Goal: Transaction & Acquisition: Obtain resource

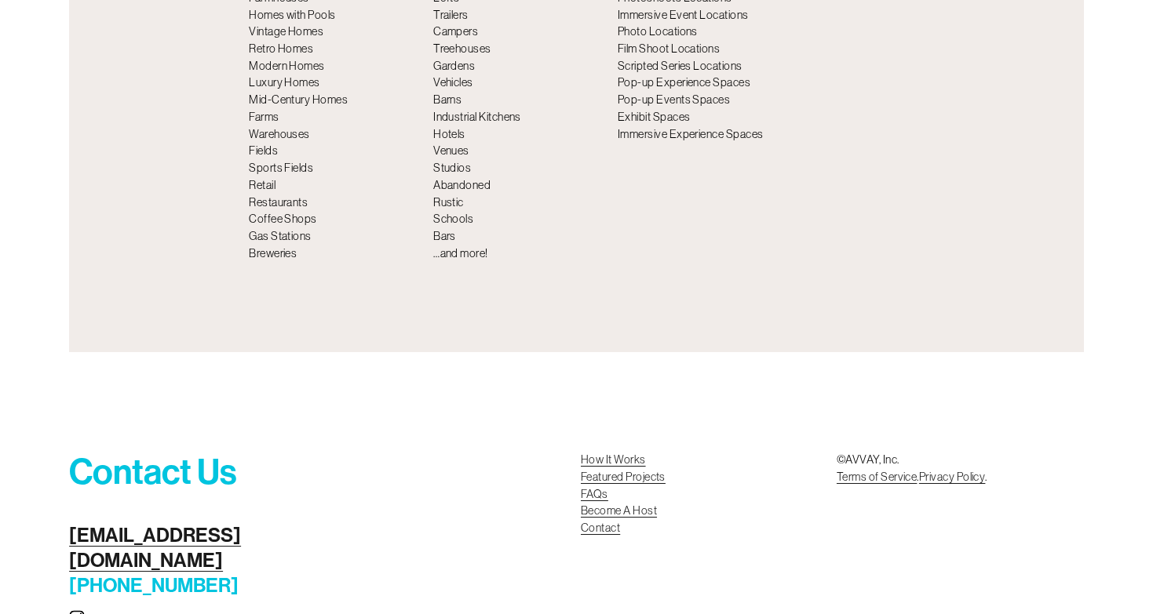
scroll to position [5675, 0]
click at [78, 603] on use "Instagram" at bounding box center [76, 618] width 31 height 31
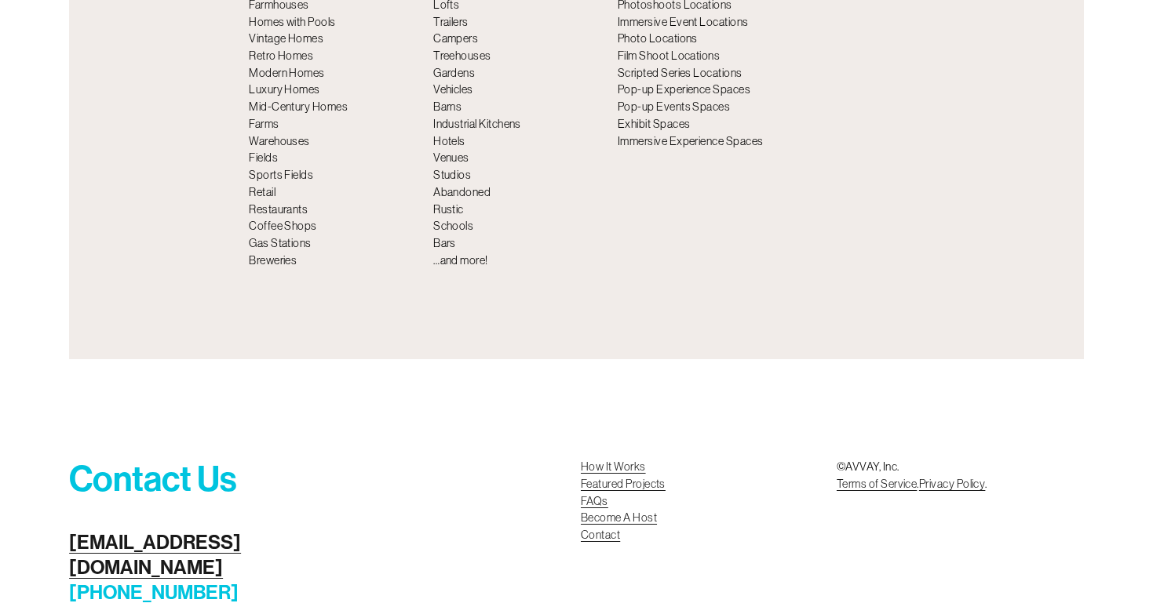
scroll to position [5667, 0]
click at [590, 512] on link "Become A Host Contact" at bounding box center [619, 529] width 76 height 34
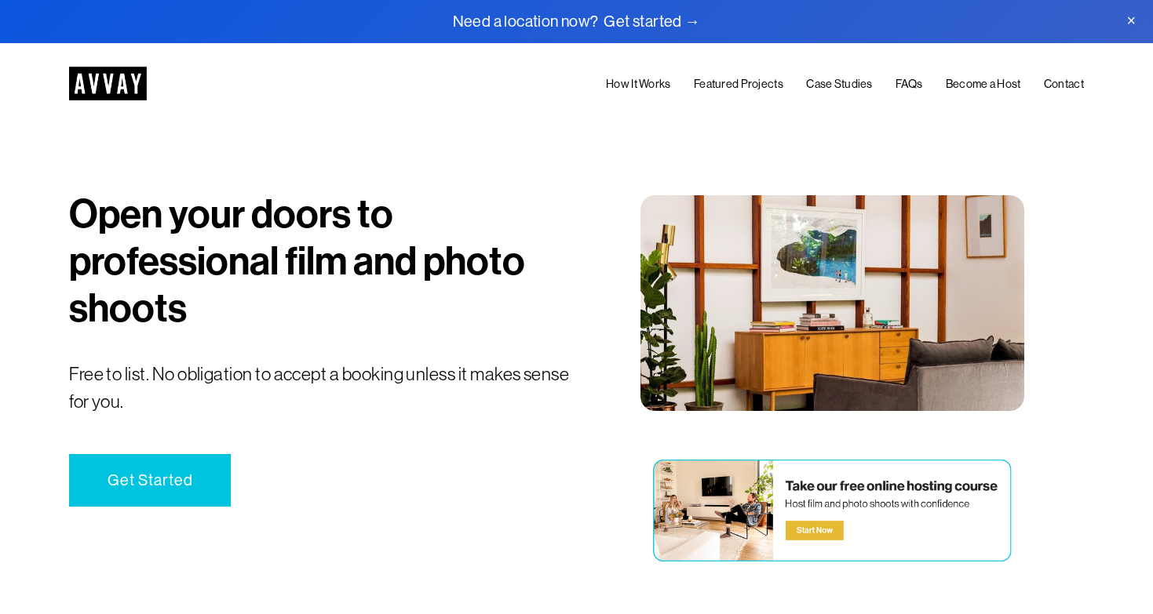
click at [813, 529] on div at bounding box center [832, 510] width 364 height 113
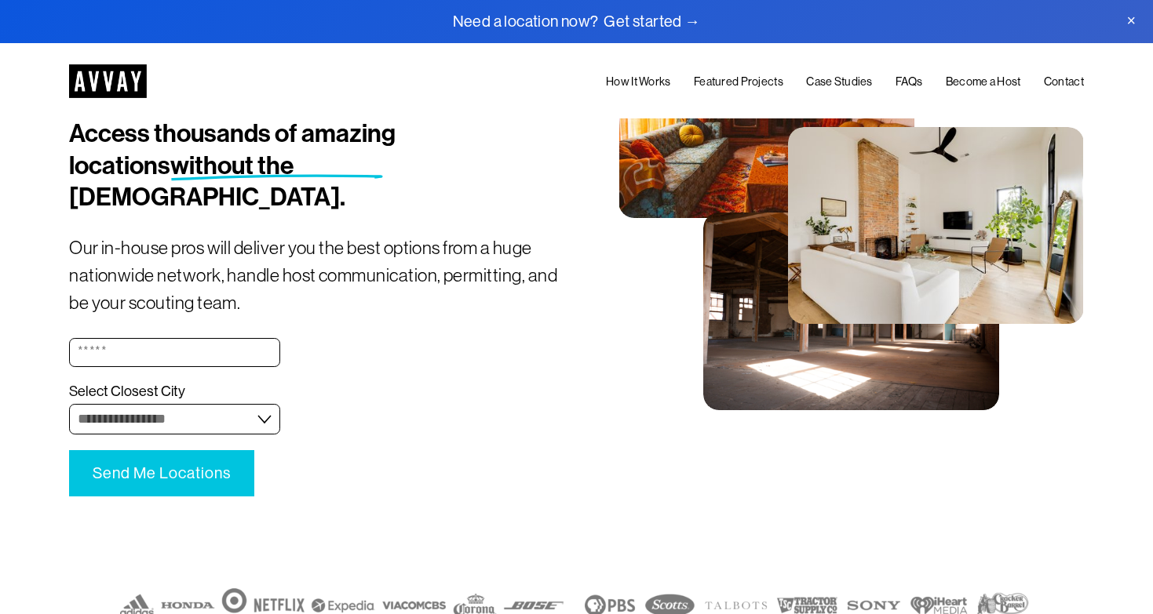
scroll to position [162, 0]
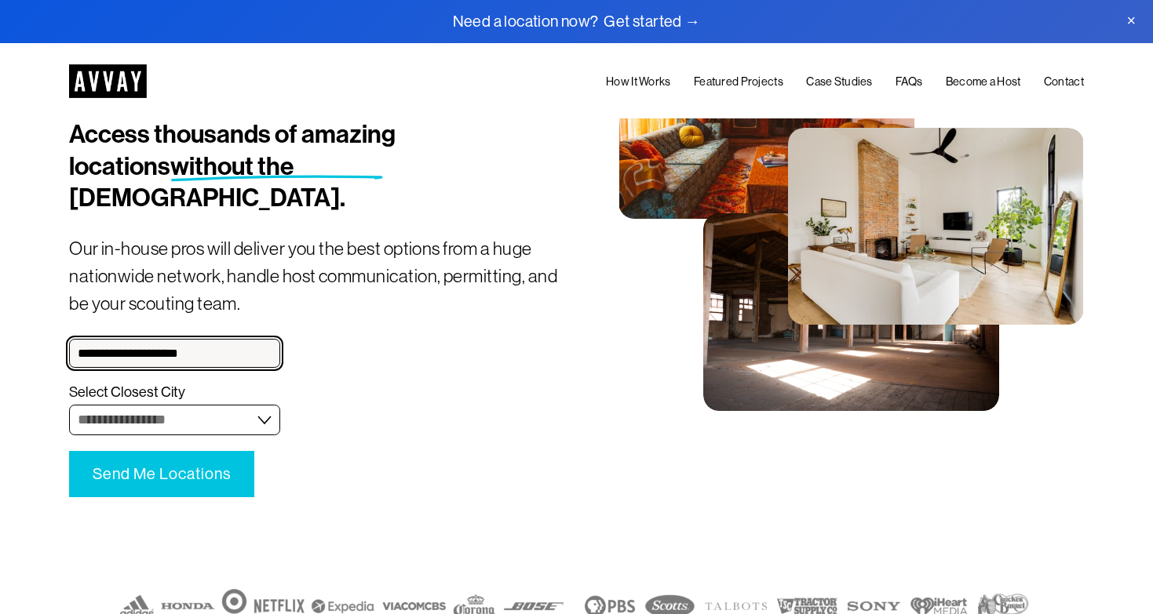
type input "**********"
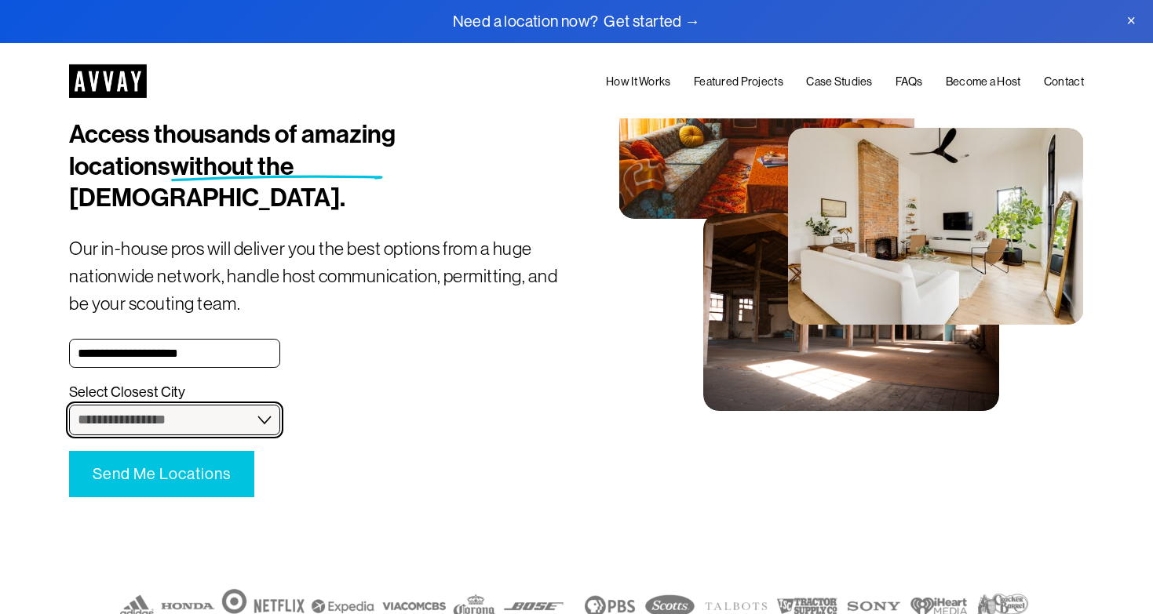
select select "**********"
click at [178, 465] on span "Send Me Locations" at bounding box center [162, 474] width 138 height 18
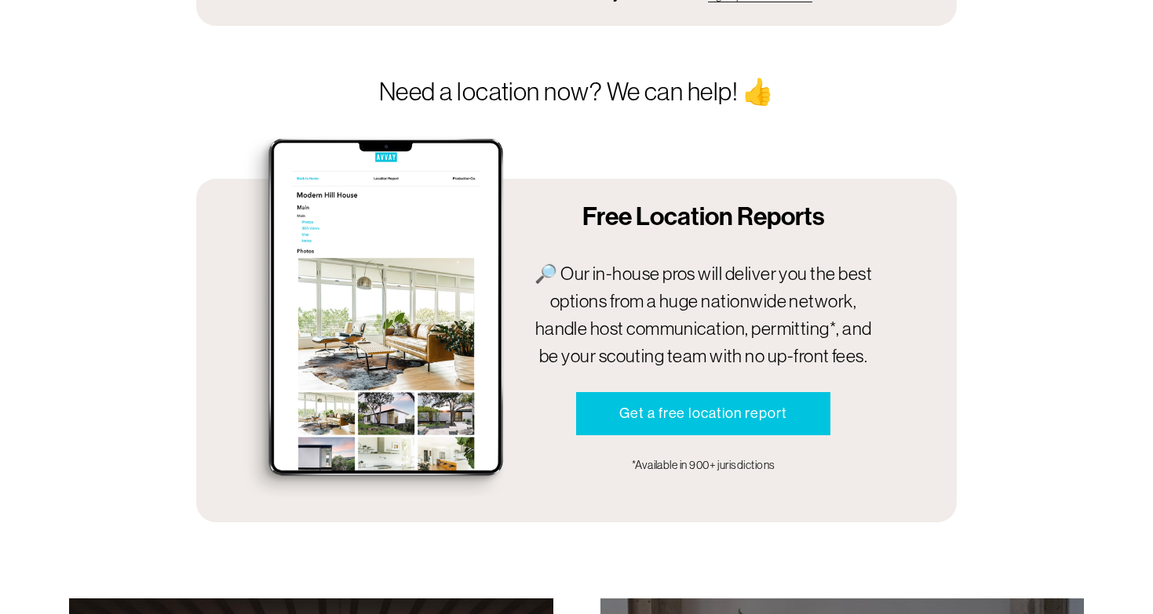
scroll to position [752, 0]
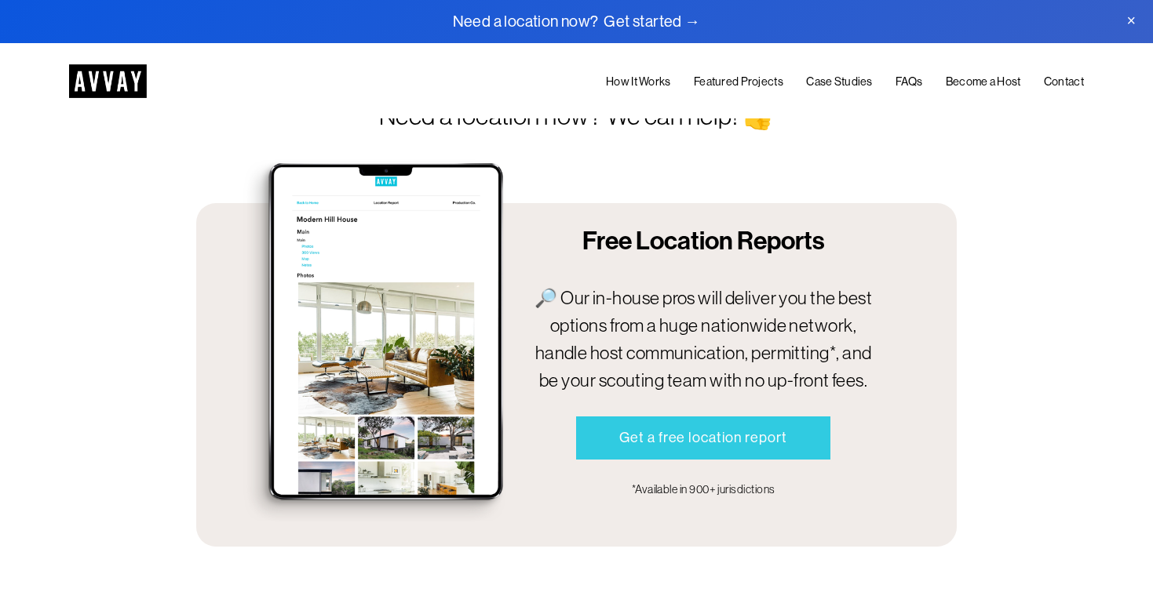
click at [685, 427] on link "Get a free location report" at bounding box center [702, 439] width 253 height 44
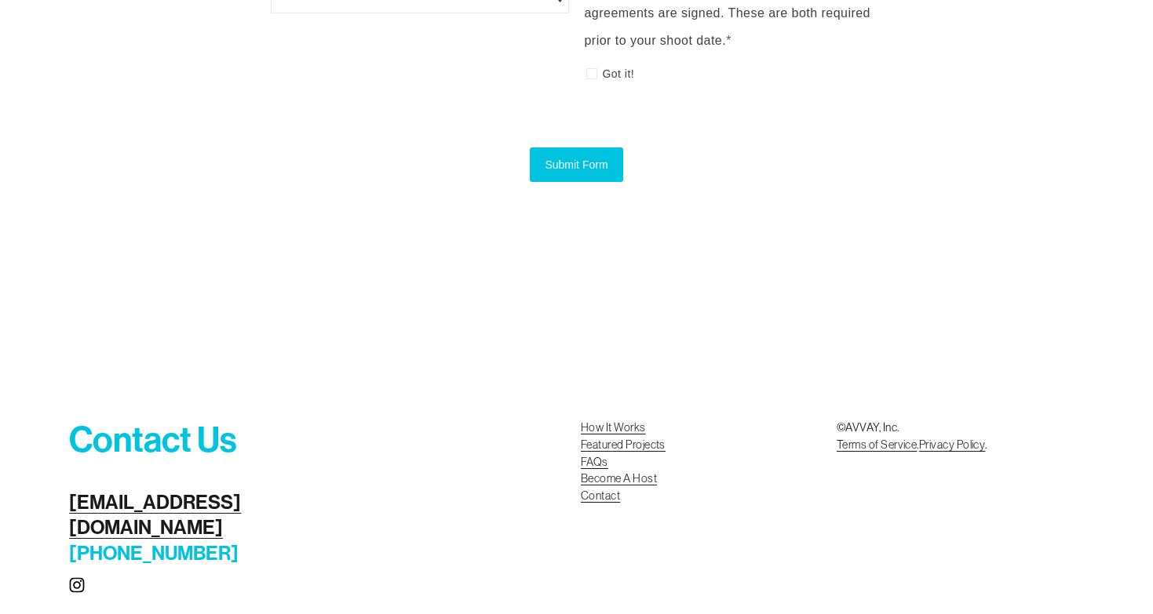
scroll to position [1766, 0]
click at [603, 421] on link "How It Works" at bounding box center [613, 429] width 65 height 17
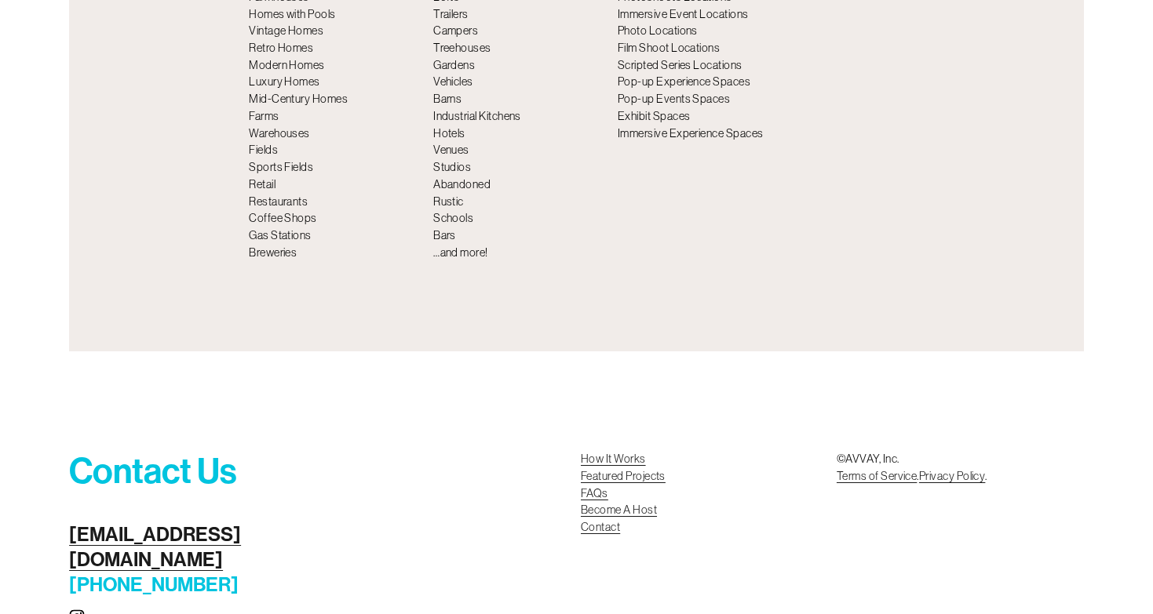
scroll to position [5675, 0]
click at [630, 504] on link "Become A Host Contact" at bounding box center [619, 521] width 76 height 34
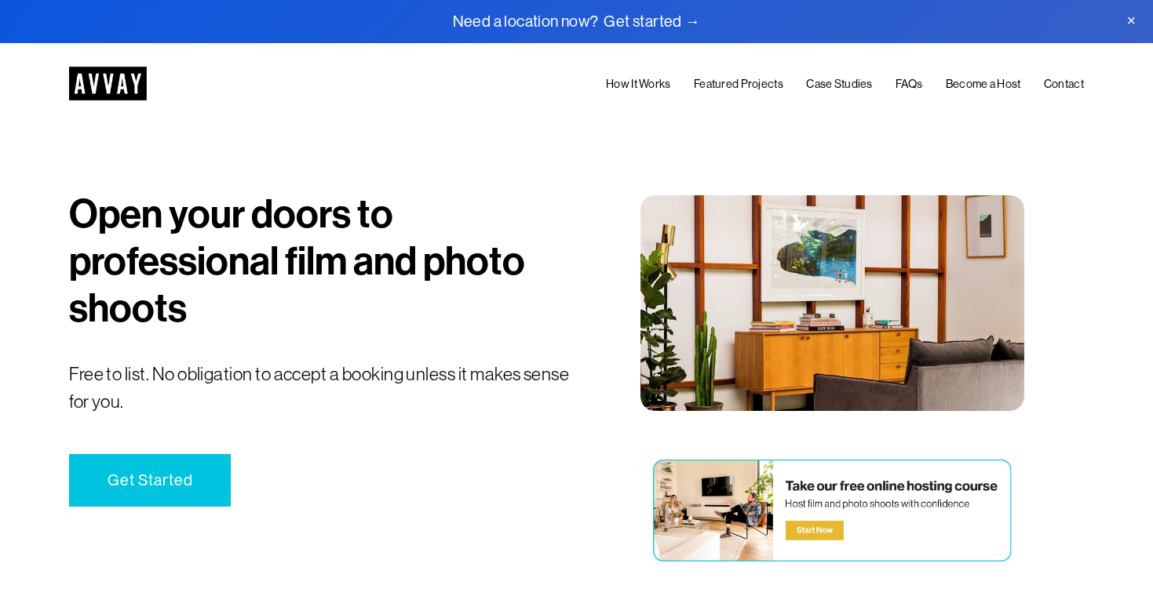
click at [121, 85] on img at bounding box center [108, 84] width 78 height 34
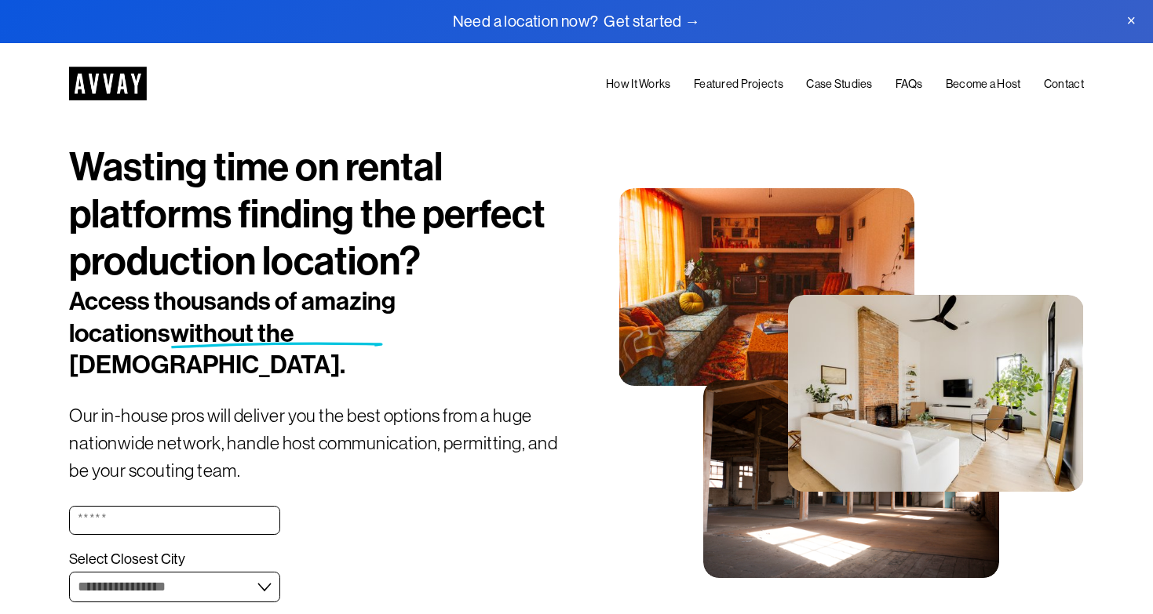
click at [1131, 20] on span "Close Announcement" at bounding box center [1130, 21] width 43 height 43
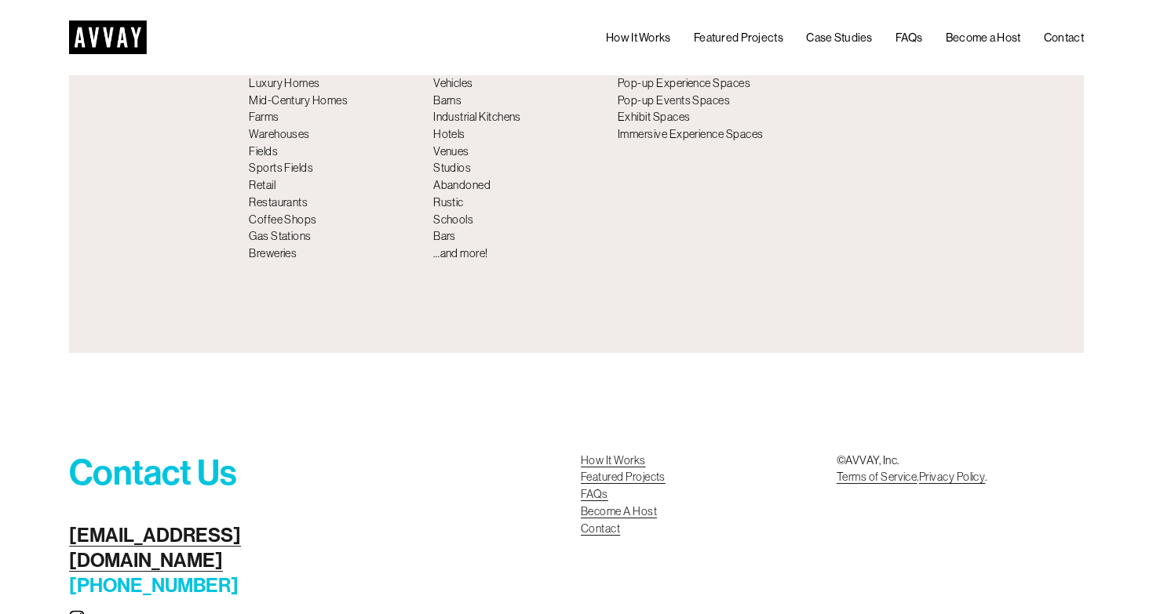
scroll to position [5632, 0]
click at [79, 603] on use "Instagram" at bounding box center [76, 618] width 31 height 31
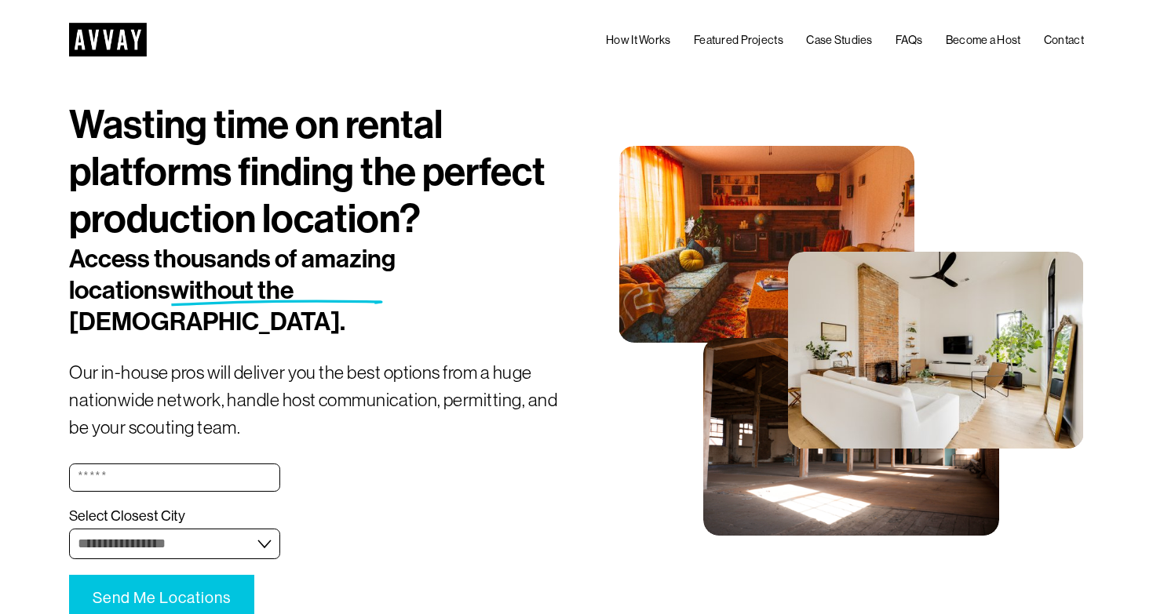
scroll to position [0, 0]
